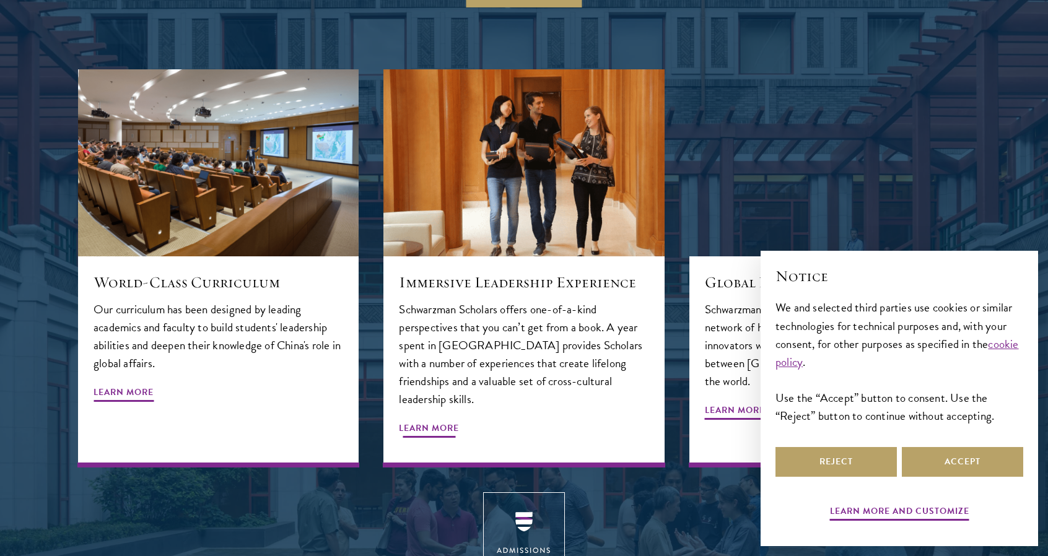
scroll to position [1548, 0]
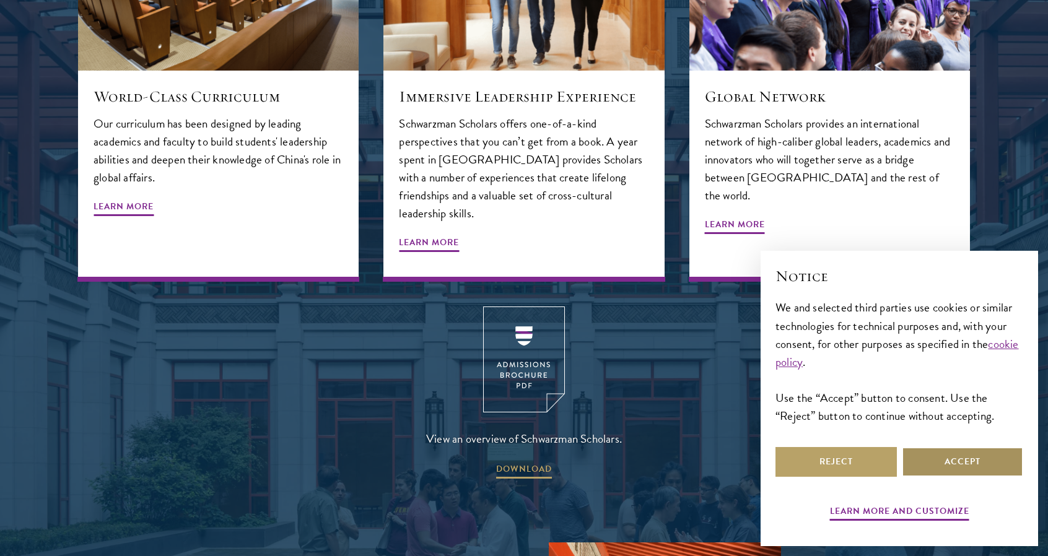
click at [973, 466] on button "Accept" at bounding box center [962, 462] width 121 height 30
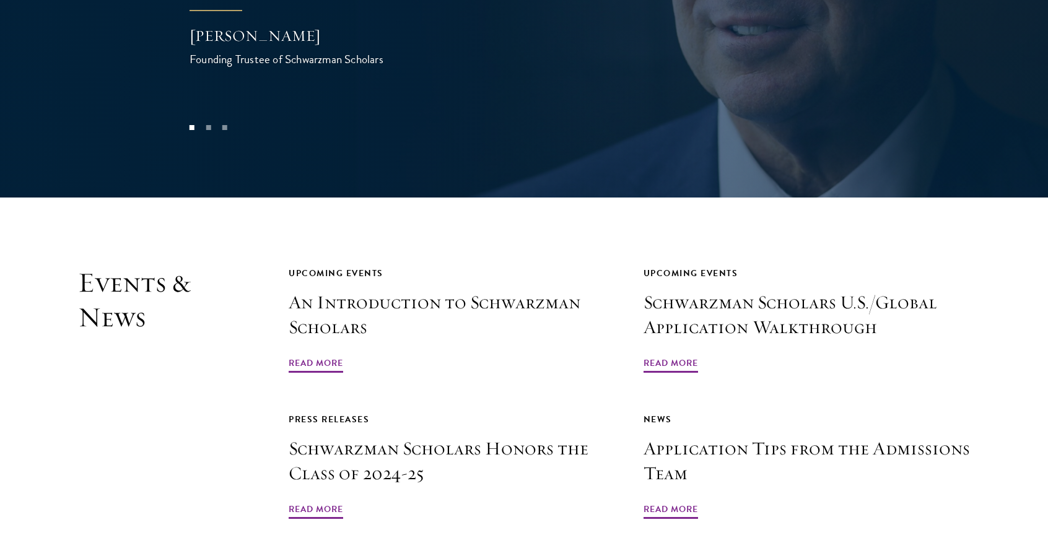
scroll to position [2910, 0]
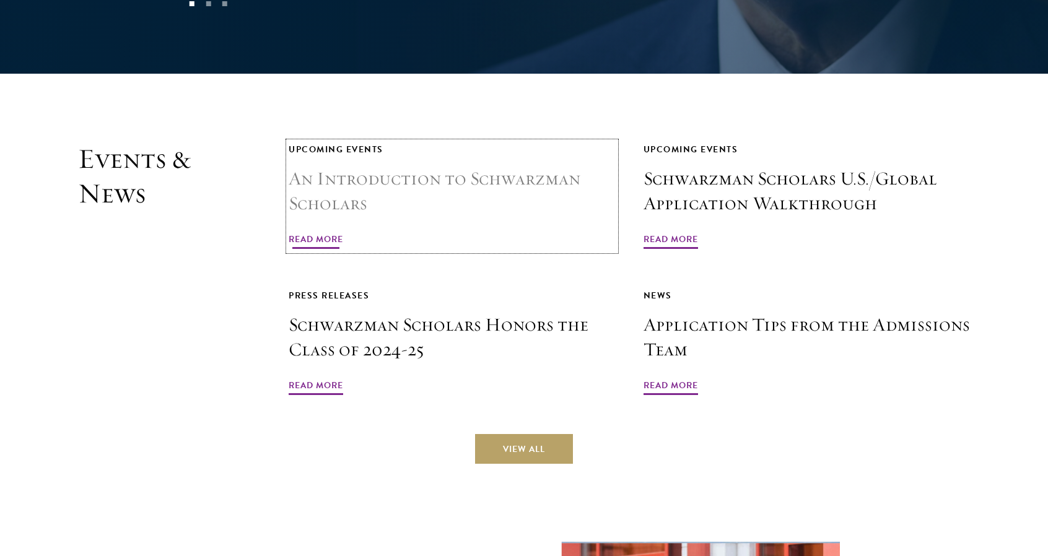
click at [336, 232] on span "Read More" at bounding box center [316, 241] width 54 height 19
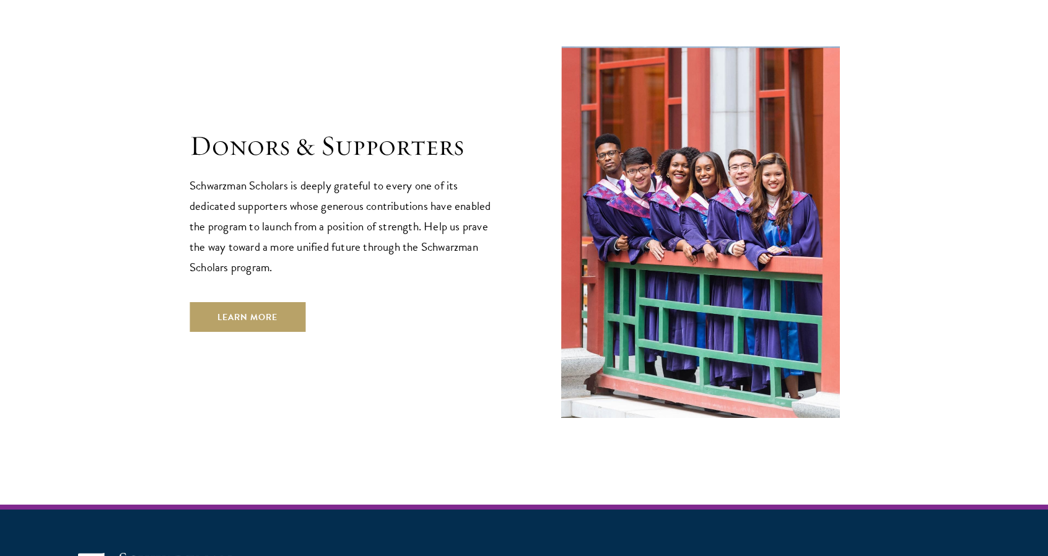
scroll to position [3562, 0]
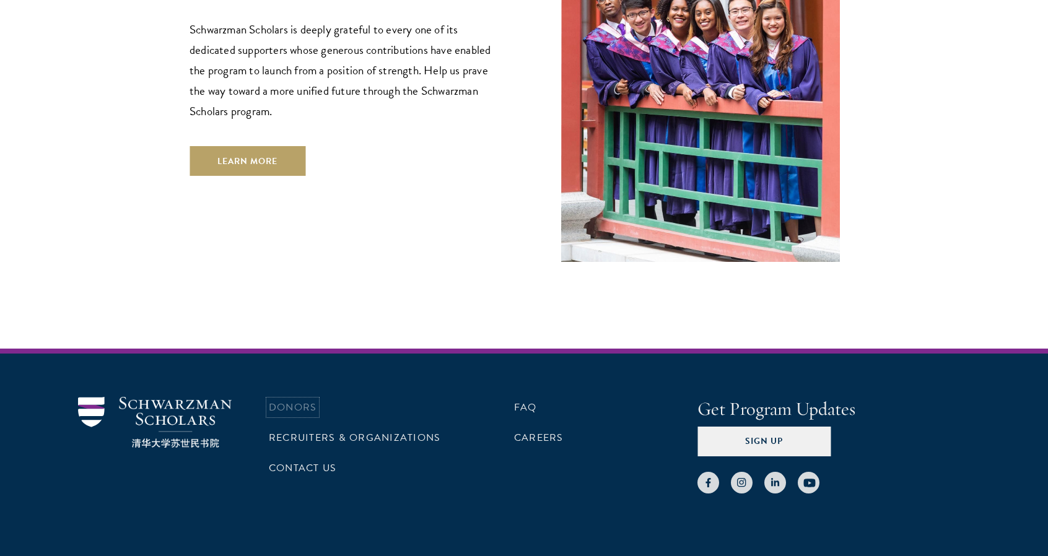
click at [298, 400] on link "Donors" at bounding box center [293, 407] width 48 height 15
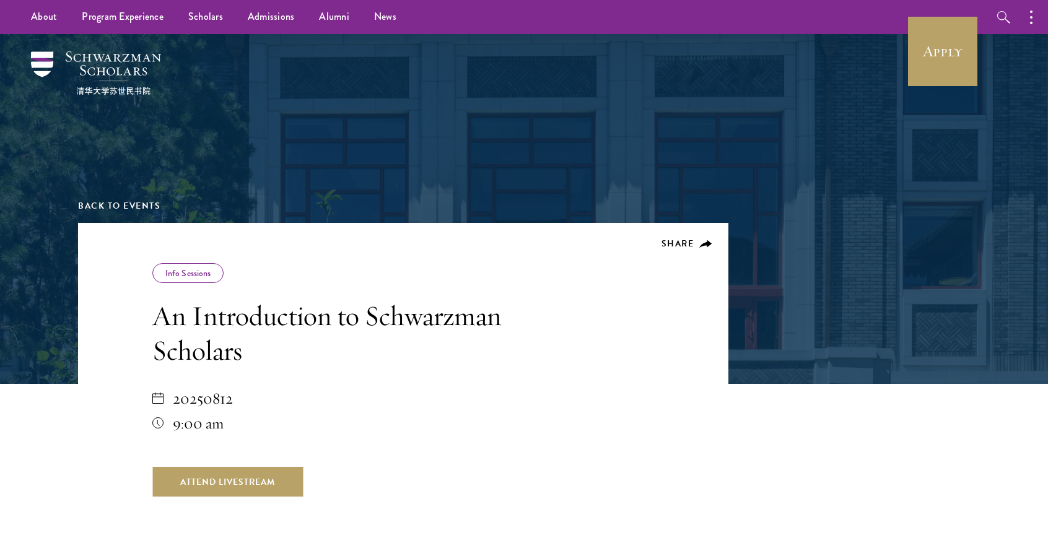
scroll to position [310, 0]
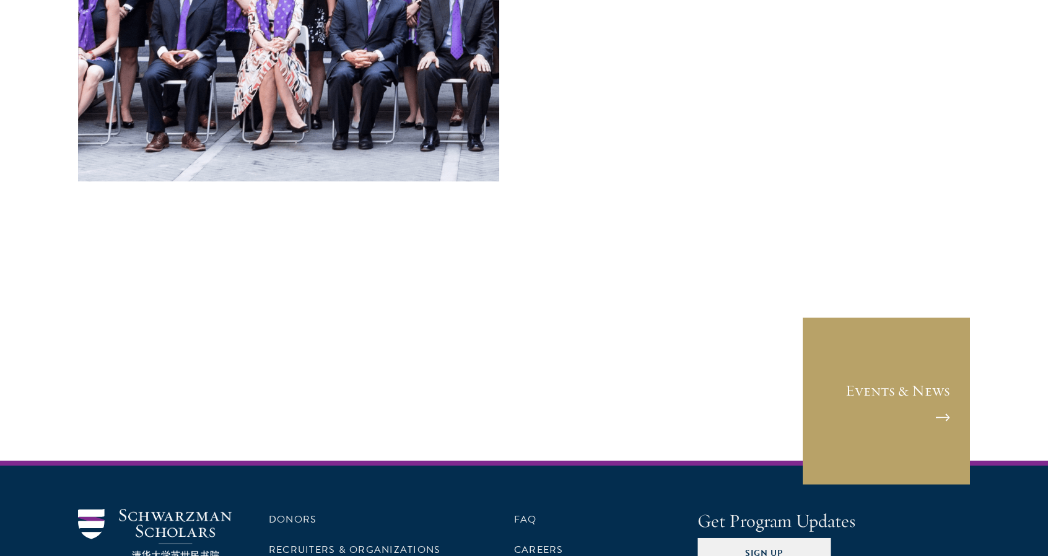
scroll to position [5164, 0]
